Goal: Transaction & Acquisition: Obtain resource

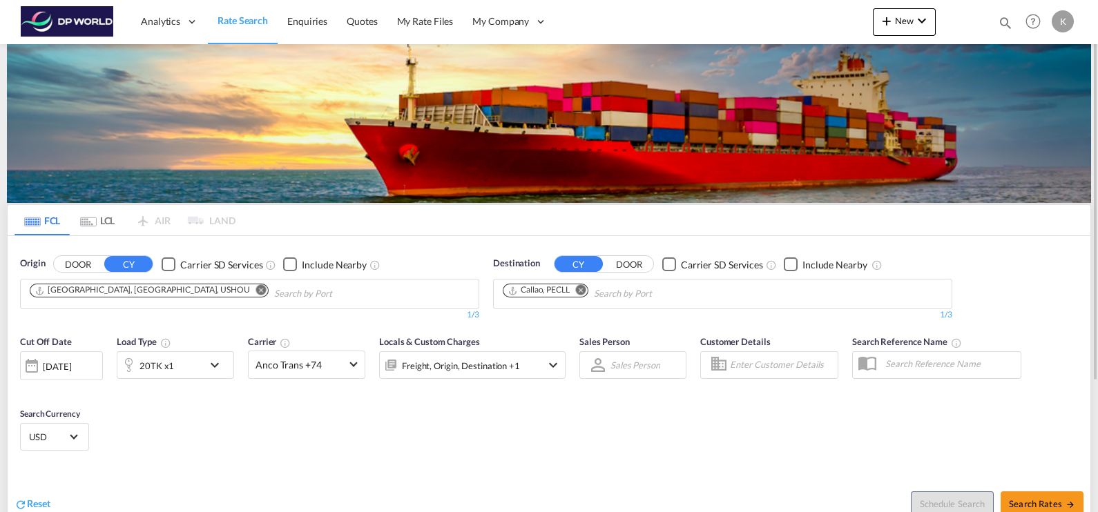
click at [256, 294] on md-icon "Remove" at bounding box center [261, 290] width 10 height 10
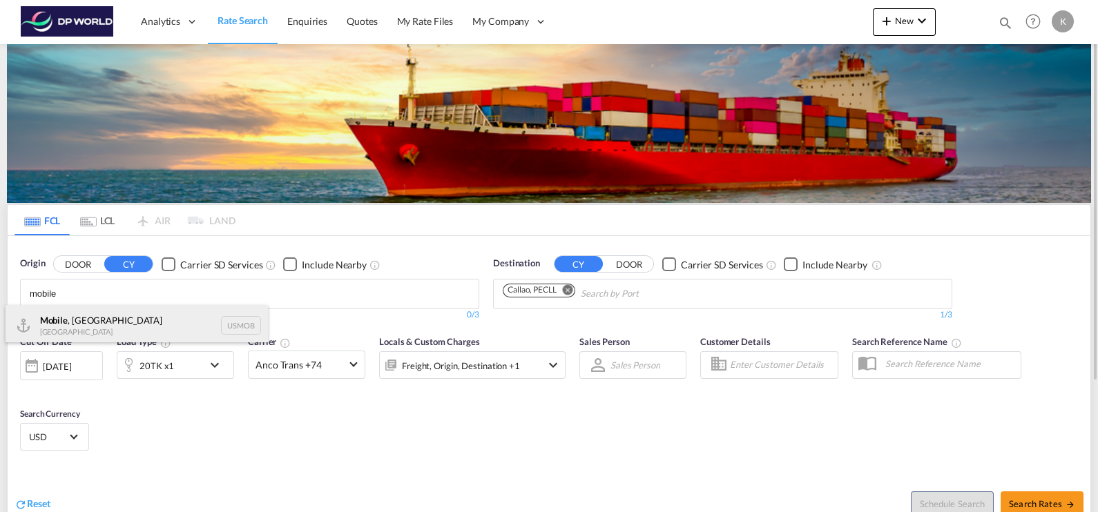
type input "mobile"
click at [128, 327] on div "Mobile , AL [GEOGRAPHIC_DATA] USMOB" at bounding box center [137, 325] width 262 height 41
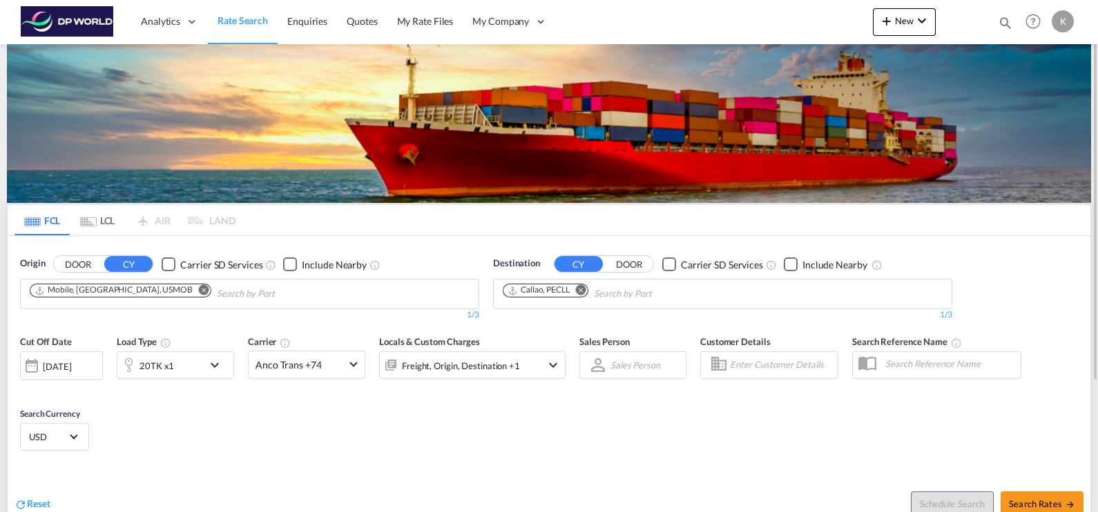
click at [584, 290] on md-icon "Remove" at bounding box center [581, 290] width 10 height 10
click at [510, 291] on input "Chips input." at bounding box center [568, 294] width 131 height 22
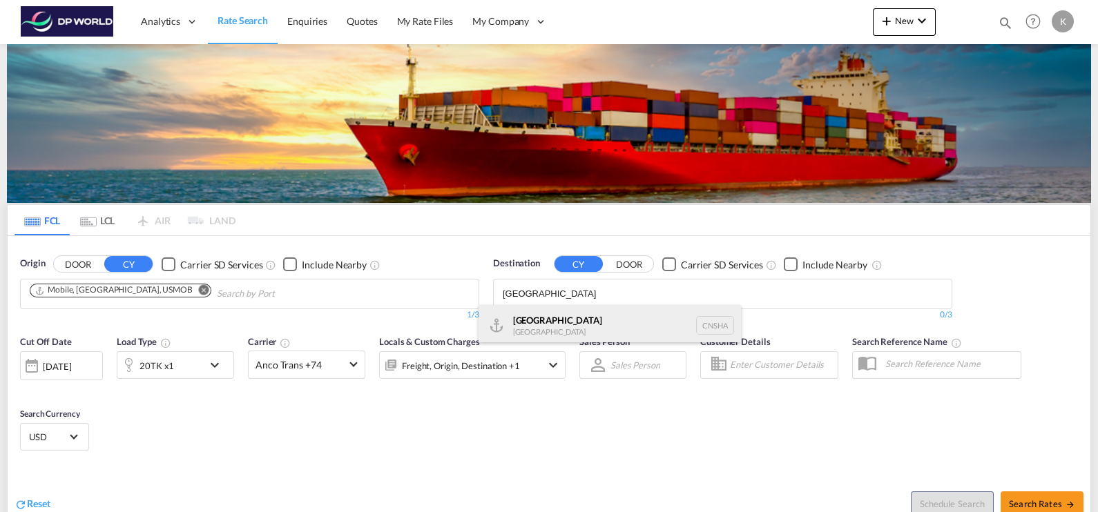
type input "[GEOGRAPHIC_DATA]"
click at [546, 322] on div "Shanghai [GEOGRAPHIC_DATA] [GEOGRAPHIC_DATA]" at bounding box center [610, 325] width 262 height 41
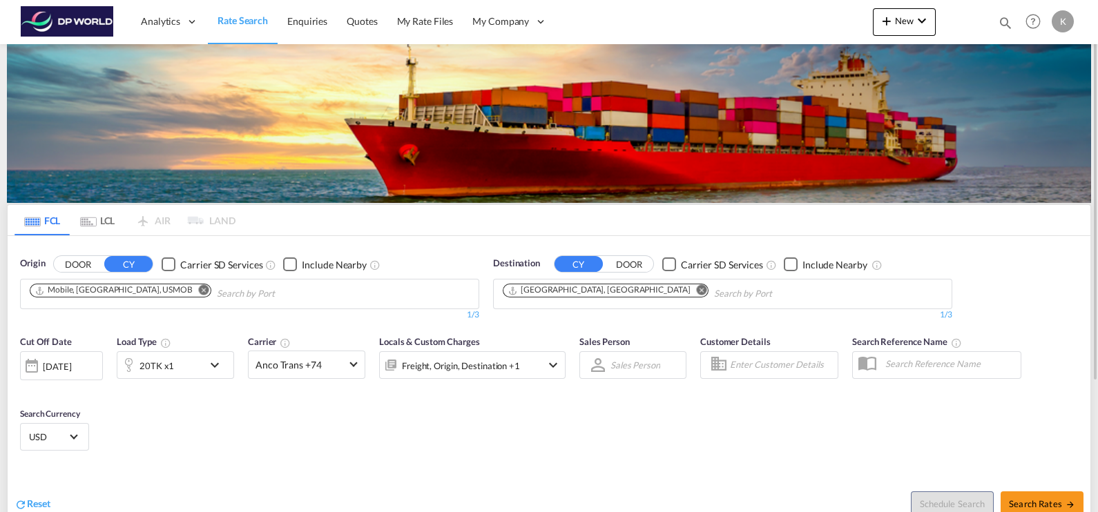
click at [215, 363] on md-icon "icon-chevron-down" at bounding box center [218, 365] width 23 height 17
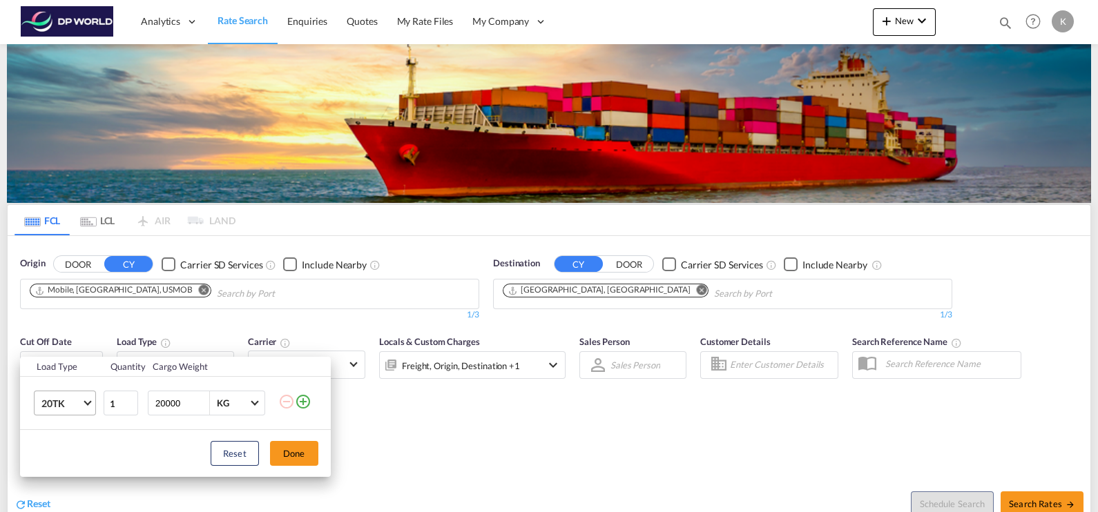
click at [79, 399] on span "20TK" at bounding box center [61, 404] width 40 height 14
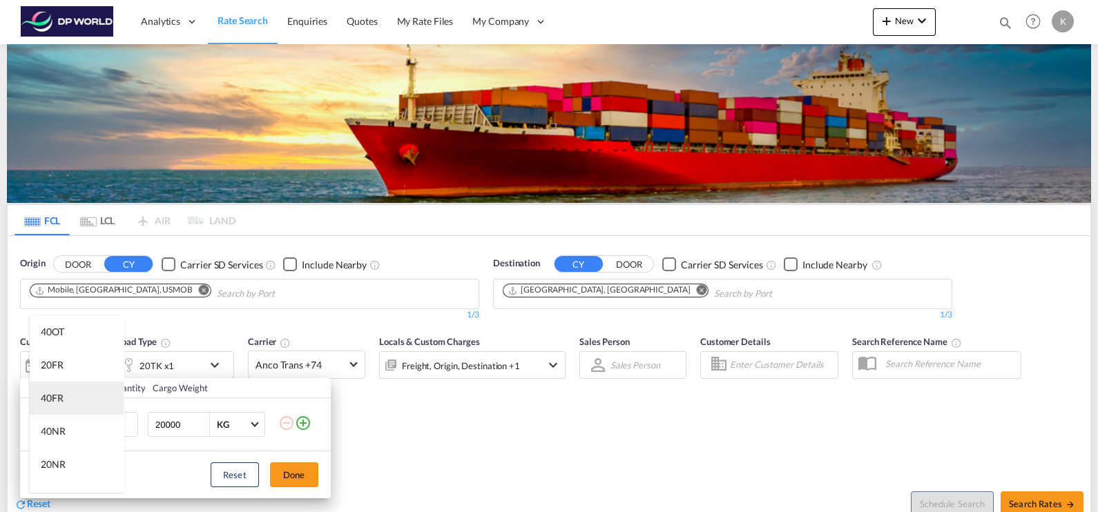
scroll to position [227, 0]
click at [79, 435] on md-option "40FR" at bounding box center [77, 437] width 94 height 33
click at [297, 470] on button "Done" at bounding box center [294, 475] width 48 height 25
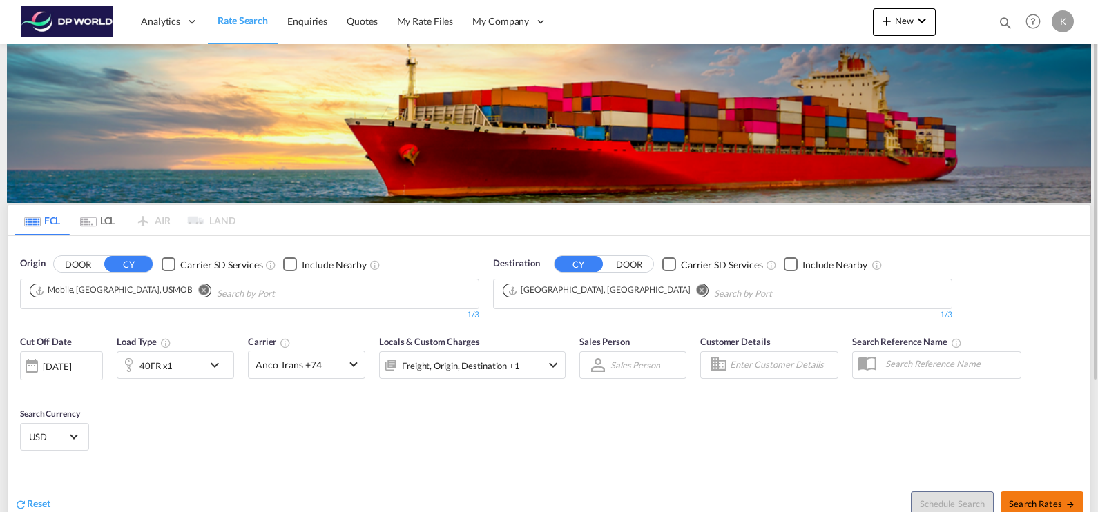
click at [1023, 488] on span "Search Rates" at bounding box center [1042, 504] width 66 height 11
type input "USMOB to CNSHA / [DATE]"
